Goal: Task Accomplishment & Management: Use online tool/utility

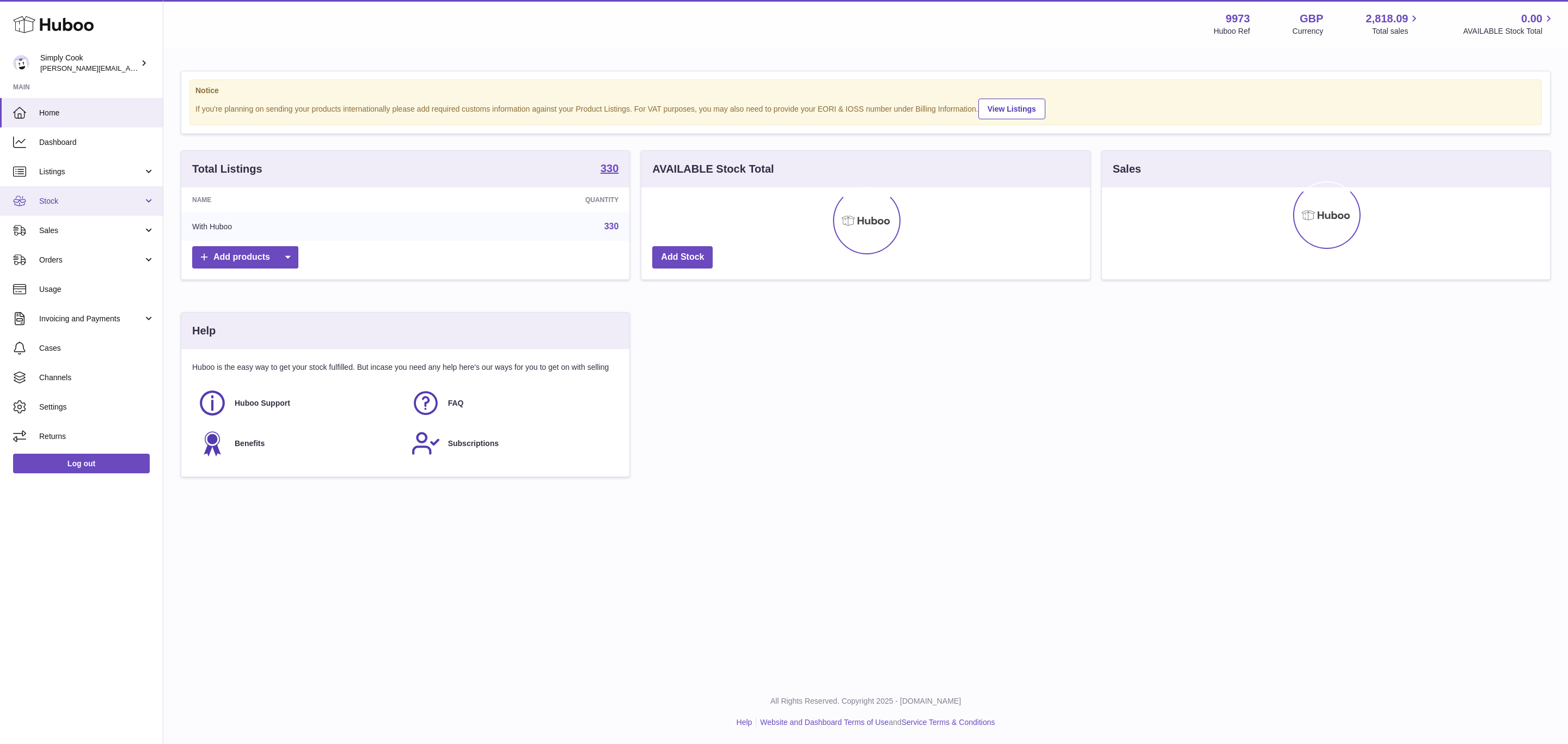
click at [49, 196] on span "Stock" at bounding box center [91, 201] width 104 height 10
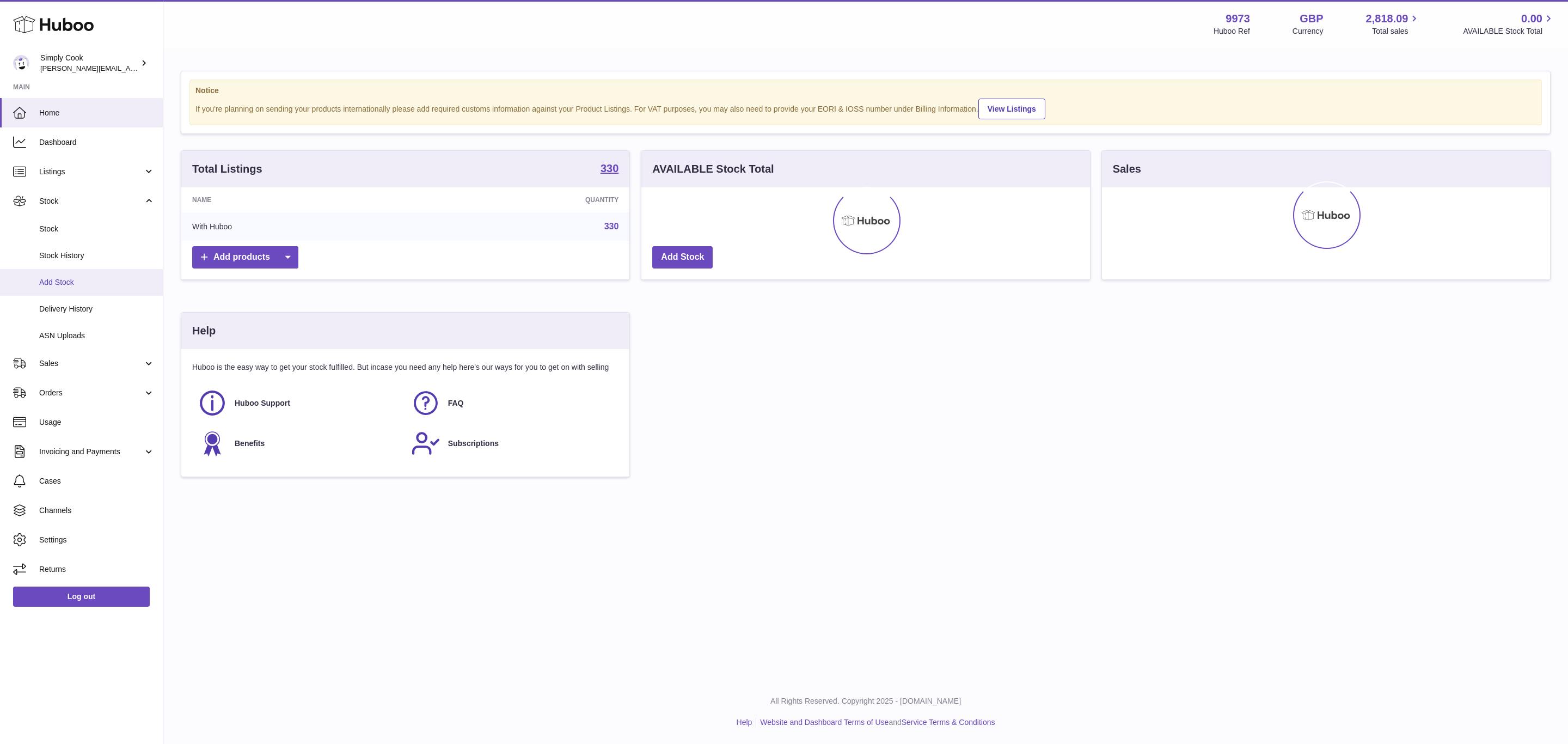
click at [68, 271] on link "Add Stock" at bounding box center [81, 283] width 163 height 27
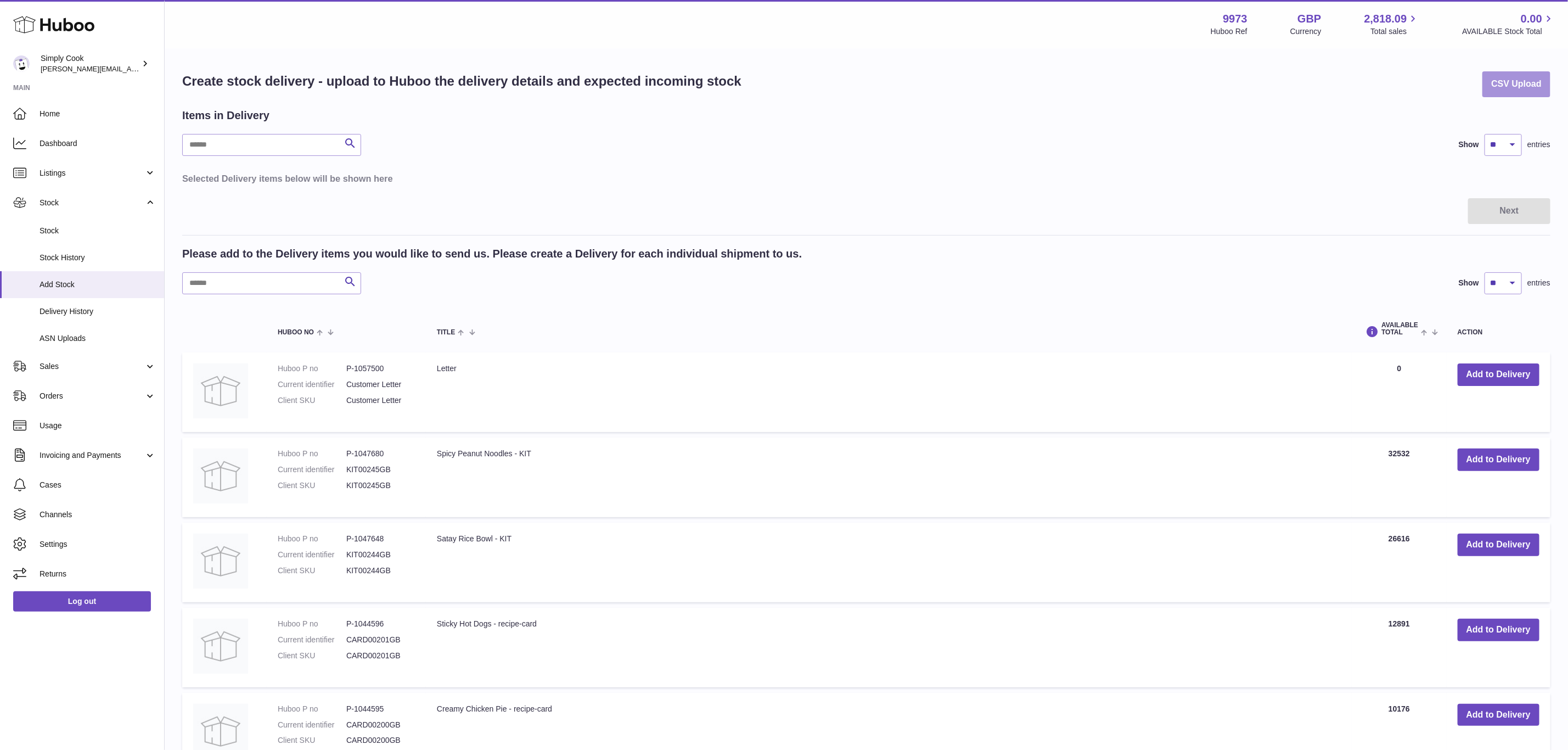
click at [1538, 77] on button "CSV Upload" at bounding box center [1516, 84] width 68 height 26
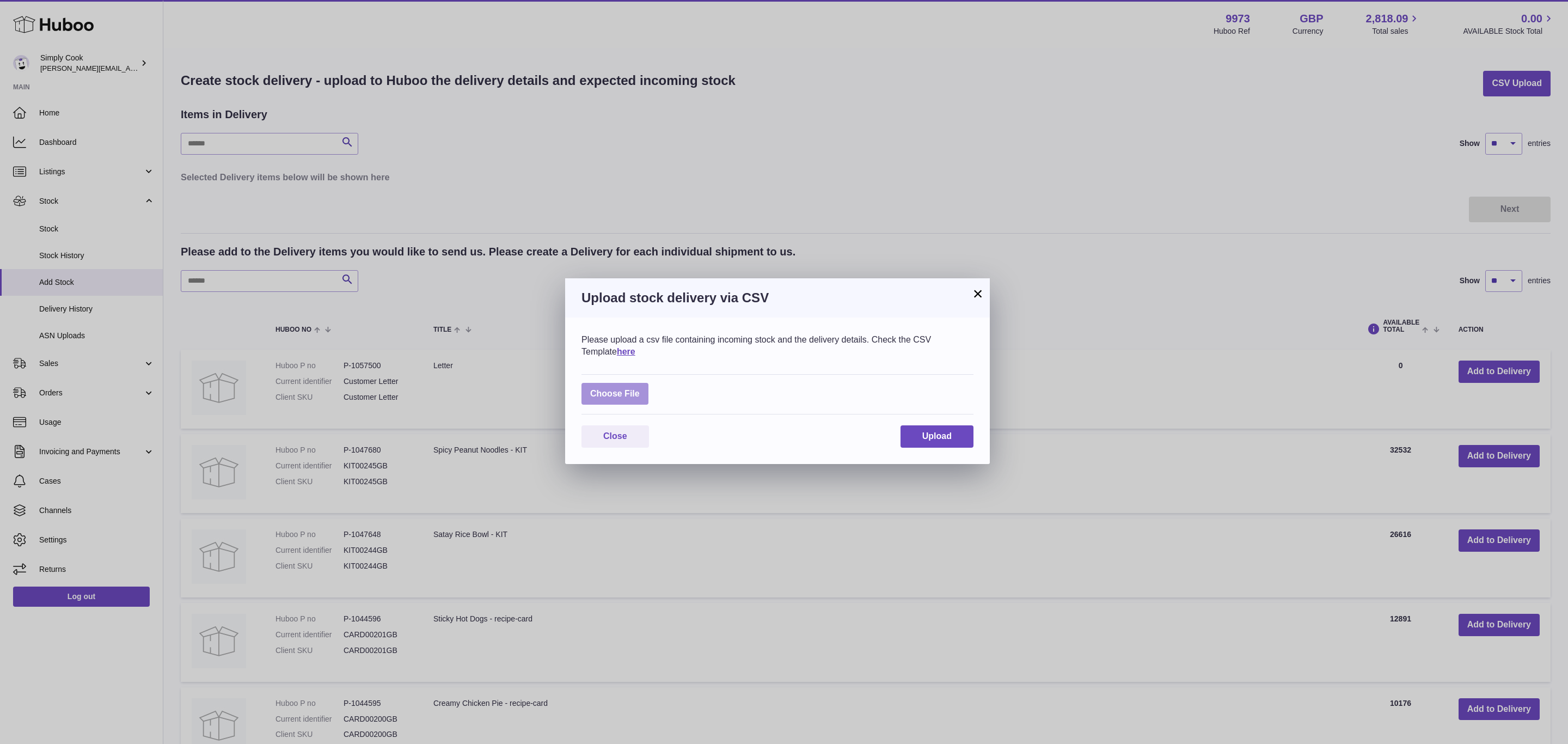
click at [607, 396] on label at bounding box center [615, 394] width 67 height 23
click at [640, 389] on input "file" at bounding box center [640, 388] width 1 height 1
type input "**********"
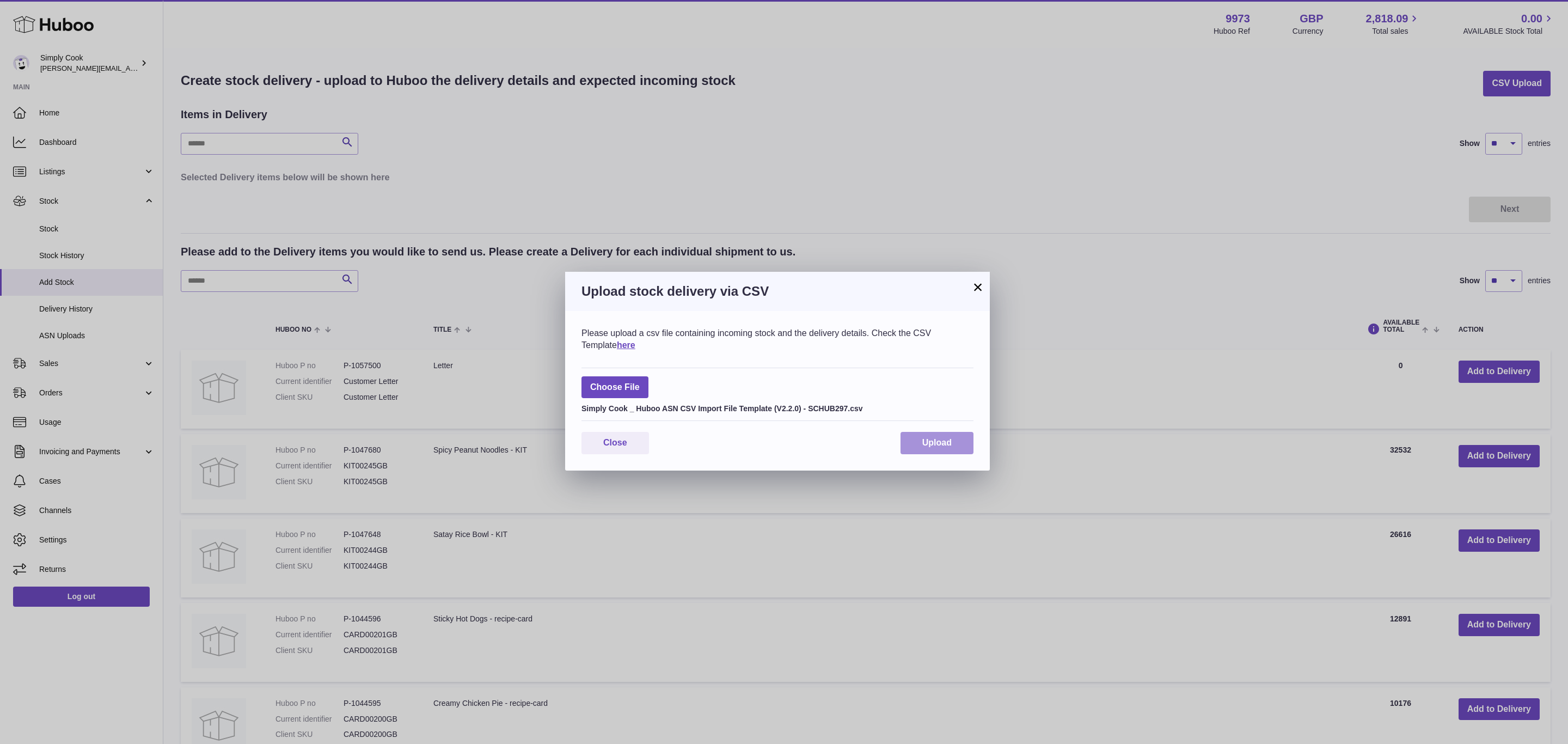
click at [928, 436] on button "Upload" at bounding box center [937, 443] width 73 height 23
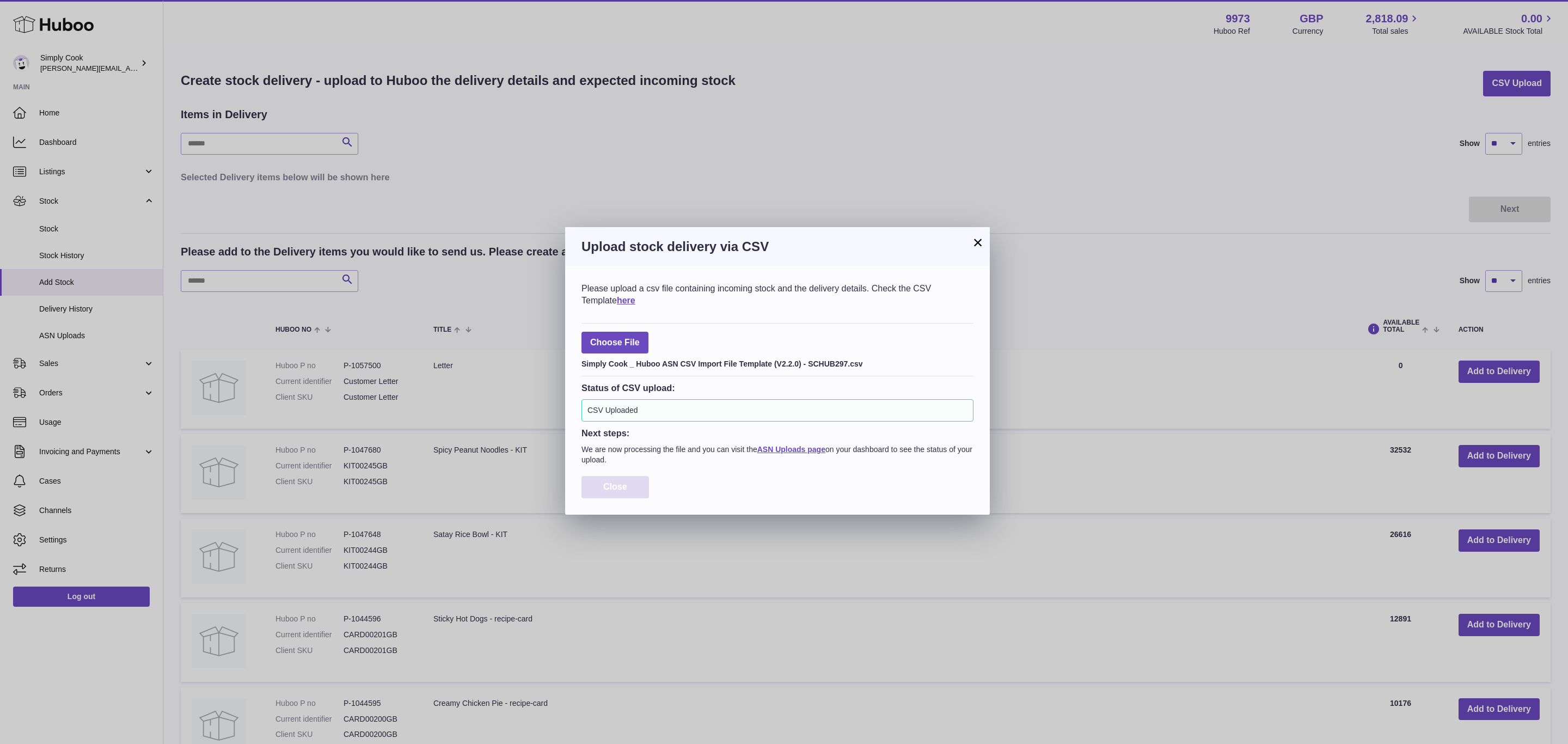
click at [624, 490] on span "Close" at bounding box center [615, 486] width 24 height 9
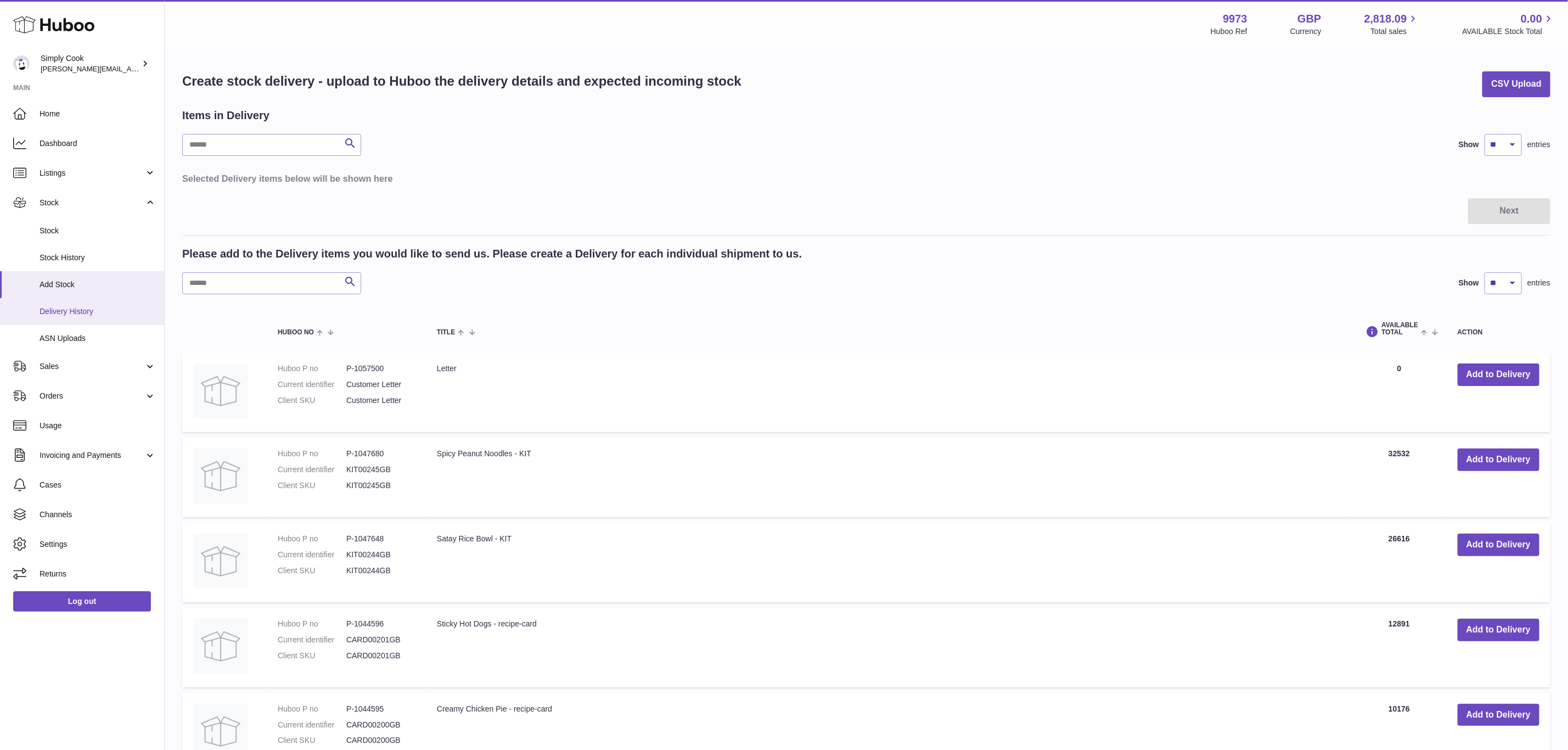
click at [81, 315] on span "Delivery History" at bounding box center [98, 311] width 117 height 10
